Goal: Use online tool/utility

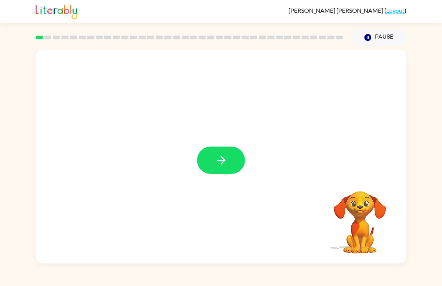
click at [225, 164] on icon "button" at bounding box center [220, 159] width 13 height 13
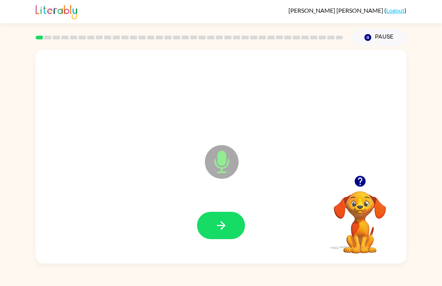
click at [214, 228] on icon "button" at bounding box center [220, 225] width 13 height 13
click at [225, 222] on icon "button" at bounding box center [220, 225] width 13 height 13
click at [225, 224] on icon "button" at bounding box center [220, 225] width 13 height 13
click at [223, 232] on icon "button" at bounding box center [220, 225] width 13 height 13
click at [223, 230] on icon "button" at bounding box center [220, 225] width 13 height 13
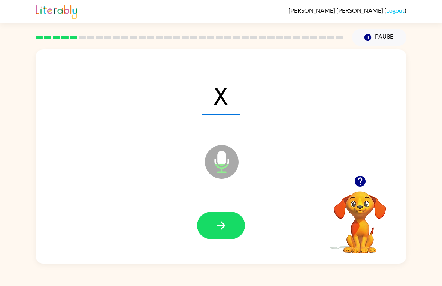
click at [223, 222] on icon "button" at bounding box center [220, 225] width 13 height 13
click at [220, 227] on icon "button" at bounding box center [220, 225] width 13 height 13
click at [230, 214] on button "button" at bounding box center [221, 224] width 48 height 27
click at [228, 232] on button "button" at bounding box center [221, 224] width 48 height 27
click at [226, 223] on icon "button" at bounding box center [220, 225] width 13 height 13
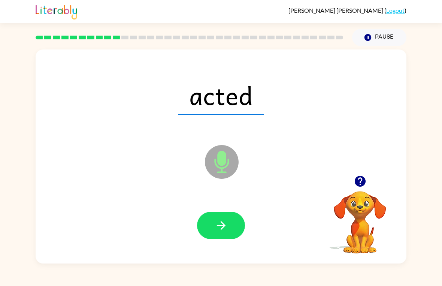
click at [229, 219] on button "button" at bounding box center [221, 224] width 48 height 27
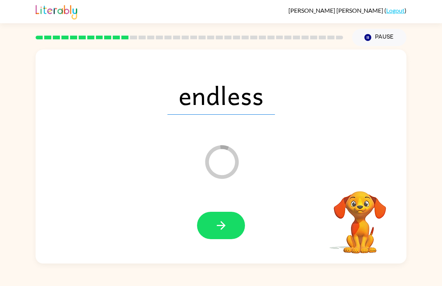
click at [226, 226] on icon "button" at bounding box center [220, 225] width 13 height 13
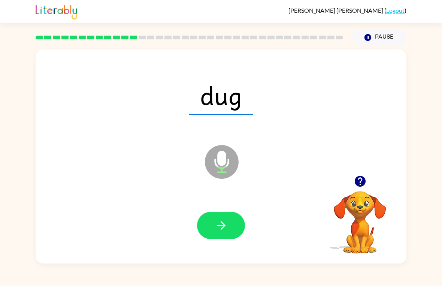
click at [228, 224] on button "button" at bounding box center [221, 224] width 48 height 27
click at [227, 234] on button "button" at bounding box center [221, 224] width 48 height 27
click at [217, 225] on icon "button" at bounding box center [220, 225] width 9 height 9
click at [217, 225] on icon "button" at bounding box center [220, 225] width 13 height 13
click at [222, 222] on icon "button" at bounding box center [220, 225] width 9 height 9
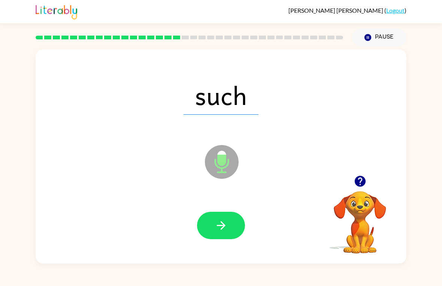
click at [226, 229] on icon "button" at bounding box center [220, 225] width 13 height 13
click at [220, 222] on icon "button" at bounding box center [220, 225] width 13 height 13
click at [225, 226] on icon "button" at bounding box center [220, 225] width 13 height 13
click at [221, 237] on button "button" at bounding box center [221, 224] width 48 height 27
click at [213, 221] on button "button" at bounding box center [221, 224] width 48 height 27
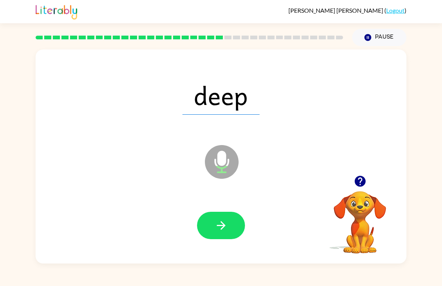
click at [223, 225] on icon "button" at bounding box center [220, 225] width 9 height 9
click at [225, 223] on icon "button" at bounding box center [220, 225] width 13 height 13
click at [225, 225] on icon "button" at bounding box center [220, 225] width 13 height 13
click at [220, 220] on icon "button" at bounding box center [220, 225] width 13 height 13
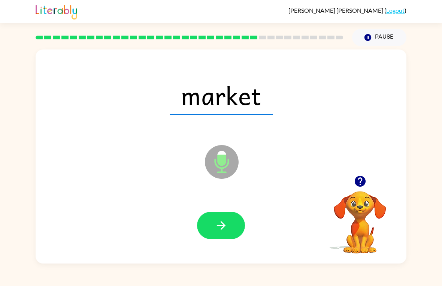
click at [223, 225] on icon "button" at bounding box center [220, 225] width 9 height 9
click at [253, 193] on icon "Microphone The Microphone is here when it is your turn to talk" at bounding box center [259, 171] width 112 height 56
click at [221, 219] on icon "button" at bounding box center [220, 225] width 13 height 13
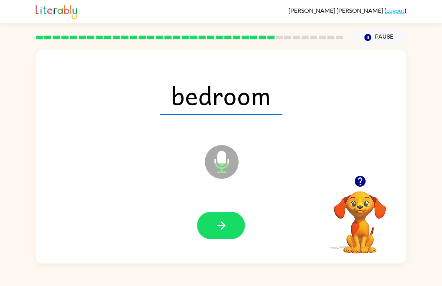
click at [225, 220] on icon "button" at bounding box center [220, 225] width 13 height 13
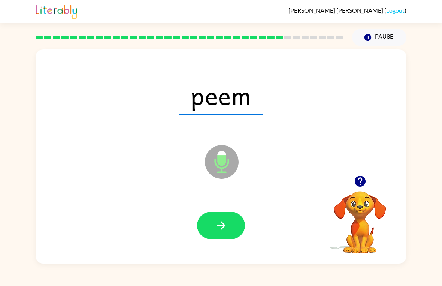
click at [223, 229] on icon "button" at bounding box center [220, 225] width 13 height 13
click at [217, 220] on icon "button" at bounding box center [220, 225] width 13 height 13
click at [214, 221] on icon "button" at bounding box center [220, 225] width 13 height 13
click at [222, 222] on icon "button" at bounding box center [220, 225] width 9 height 9
click at [224, 227] on icon "button" at bounding box center [220, 225] width 13 height 13
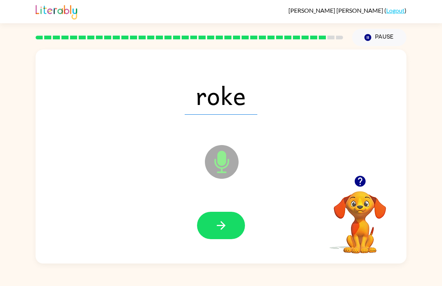
click at [218, 231] on icon "button" at bounding box center [220, 225] width 13 height 13
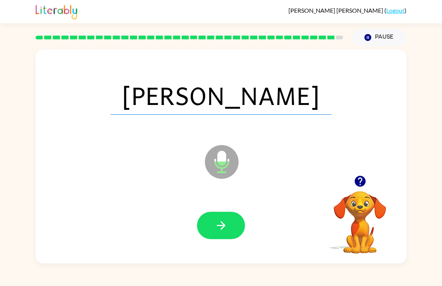
click at [219, 229] on icon "button" at bounding box center [220, 225] width 13 height 13
